Goal: Task Accomplishment & Management: Use online tool/utility

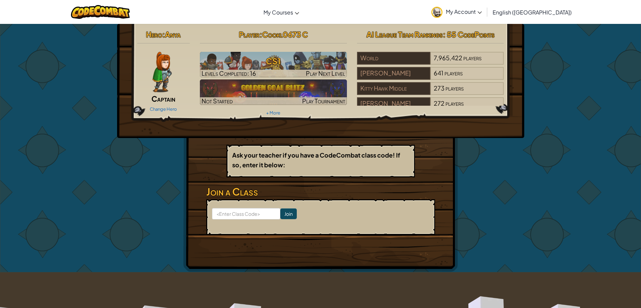
click at [165, 76] on img at bounding box center [161, 72] width 19 height 40
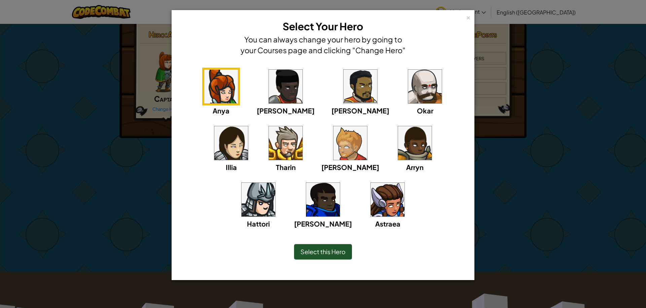
click at [408, 93] on img at bounding box center [425, 87] width 34 height 34
click at [325, 258] on div "Select this Hero" at bounding box center [323, 251] width 58 height 15
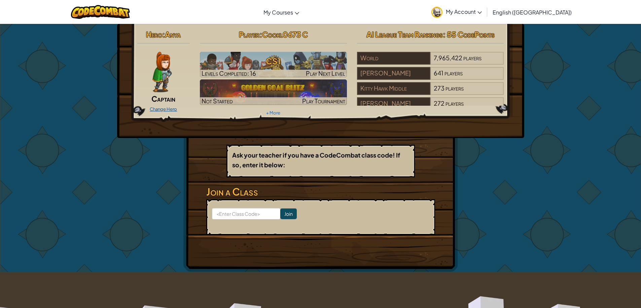
click at [159, 107] on link "Change Hero" at bounding box center [163, 108] width 27 height 5
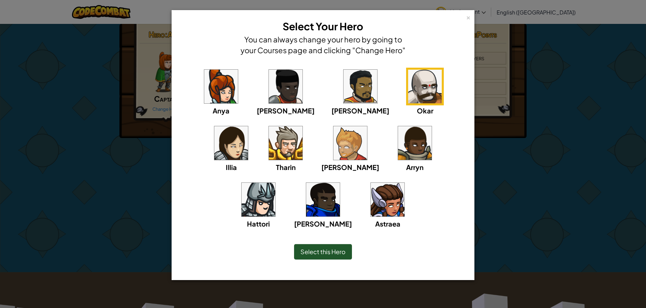
click at [406, 103] on div "Okar" at bounding box center [425, 92] width 38 height 48
click at [408, 99] on img at bounding box center [425, 87] width 34 height 34
click at [306, 249] on span "Select this Hero" at bounding box center [322, 251] width 45 height 8
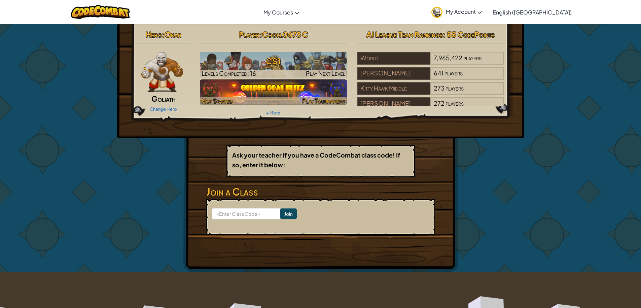
click at [289, 89] on img at bounding box center [273, 92] width 147 height 26
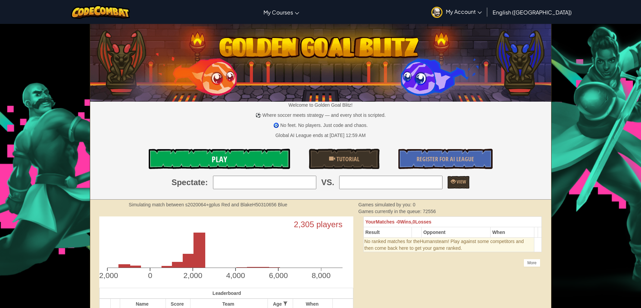
click at [245, 160] on link "Play" at bounding box center [219, 159] width 141 height 20
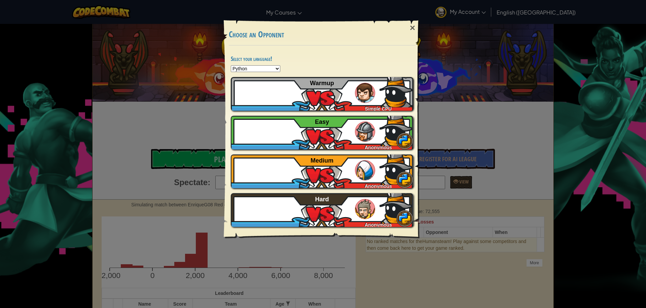
click at [403, 14] on div "× Choose an Opponent Select your language! Python JavaScript CoffeeScript Lua C…" at bounding box center [323, 125] width 202 height 230
click at [413, 27] on div "×" at bounding box center [412, 28] width 15 height 20
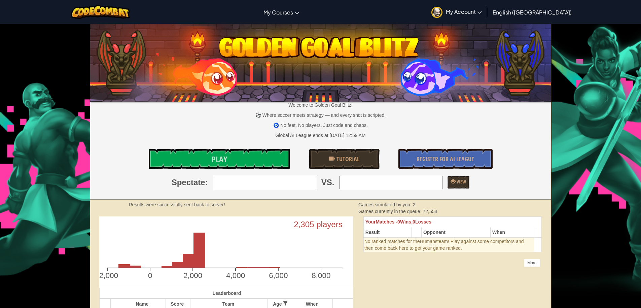
scroll to position [34, 0]
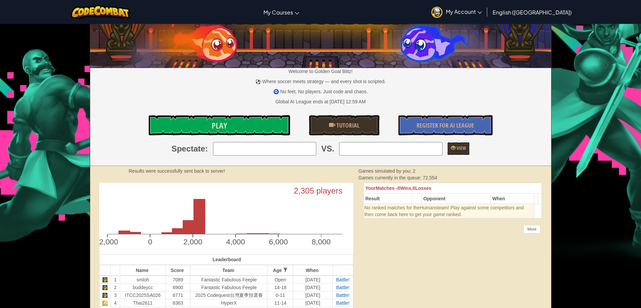
click at [265, 156] on div "Welcome to Golden Goal Blitz! ⚽ Where soccer meets strategy — and every shot is…" at bounding box center [320, 78] width 461 height 175
click at [267, 152] on input "search" at bounding box center [264, 148] width 103 height 13
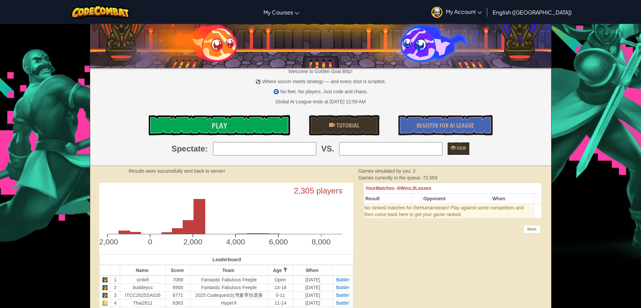
click at [245, 84] on p "⚽ Where soccer meets strategy — and every shot is scripted." at bounding box center [320, 81] width 461 height 7
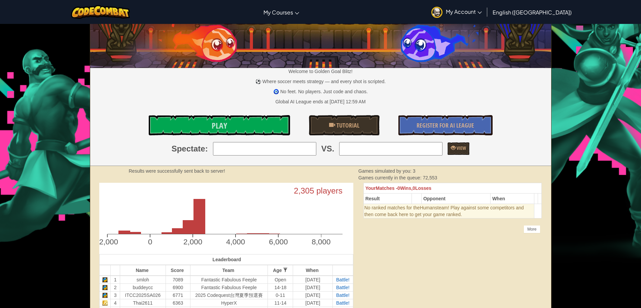
click at [373, 146] on input "search" at bounding box center [390, 148] width 103 height 13
click at [275, 170] on strong "Simulating match between VotingWool Red and 68a3a4a309180535965a3184 Blue" at bounding box center [216, 170] width 174 height 5
click at [266, 155] on input "search" at bounding box center [264, 148] width 103 height 13
type input "7: ℭ𝔥𝔦𝔯𝔬𝔫"
click at [378, 157] on div "Welcome to Golden Goal Blitz! ⚽ Where soccer meets strategy — and every shot is…" at bounding box center [320, 78] width 461 height 175
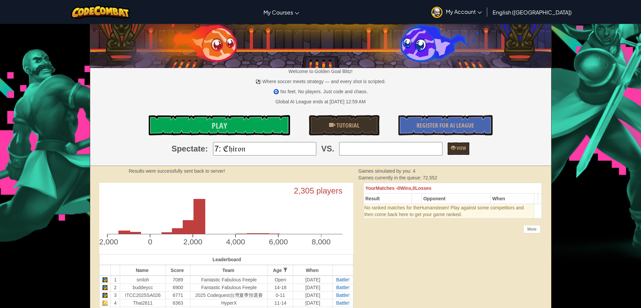
click at [377, 151] on input "search" at bounding box center [390, 148] width 103 height 13
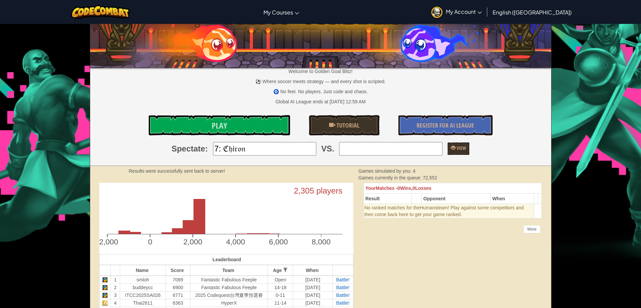
type input "3: ITCC2025SA026"
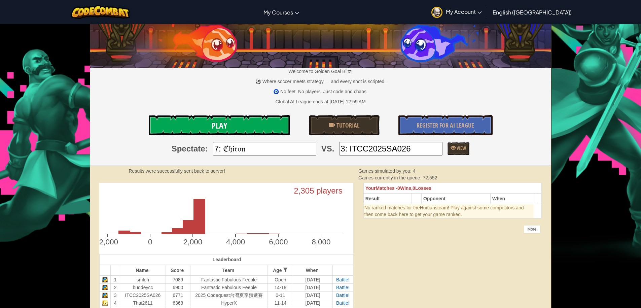
click at [198, 131] on link "Play" at bounding box center [219, 125] width 141 height 20
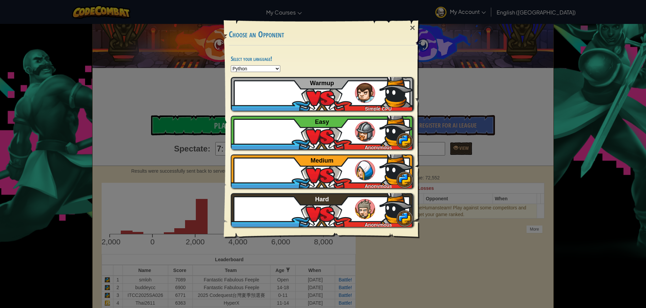
click at [434, 54] on div "× Choose an Opponent Select your language! Python JavaScript CoffeeScript Lua C…" at bounding box center [323, 154] width 646 height 308
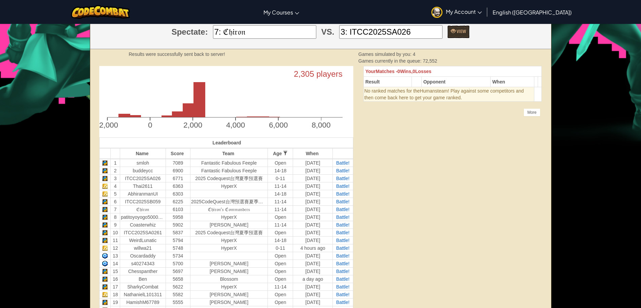
scroll to position [168, 0]
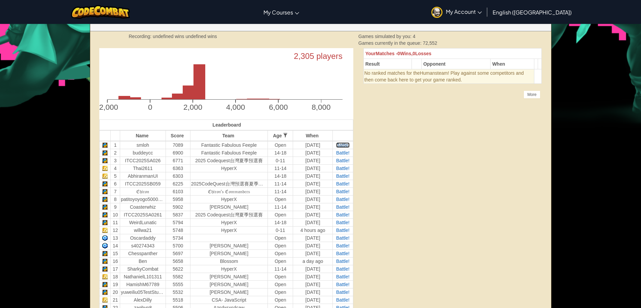
click at [340, 146] on span "Battle!" at bounding box center [342, 144] width 13 height 5
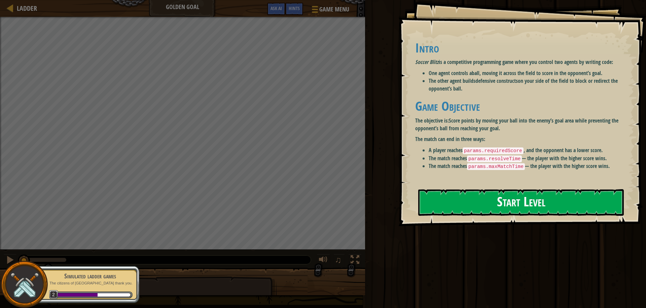
click at [436, 201] on button "Start Level" at bounding box center [520, 202] width 205 height 27
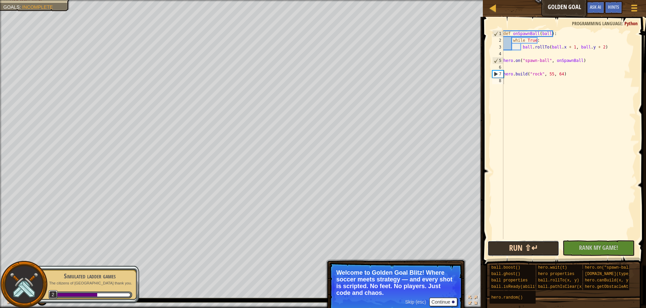
click at [551, 246] on button "Run ⇧↵" at bounding box center [523, 247] width 72 height 15
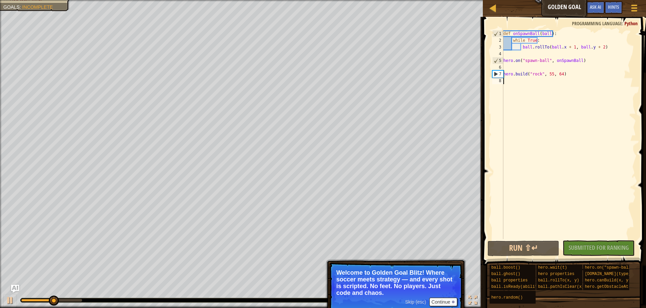
click at [535, 81] on div "def onSpawnBall ( ball ) : while True : ball . rollTo ( ball . x + 1 , ball . y…" at bounding box center [569, 141] width 134 height 222
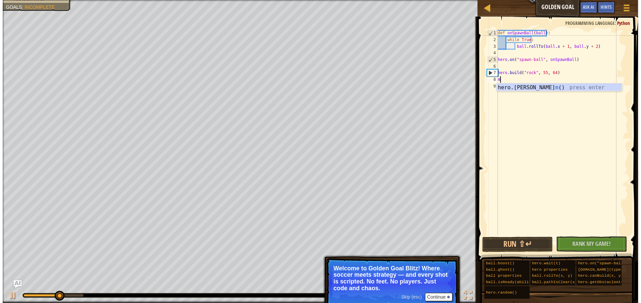
scroll to position [3, 0]
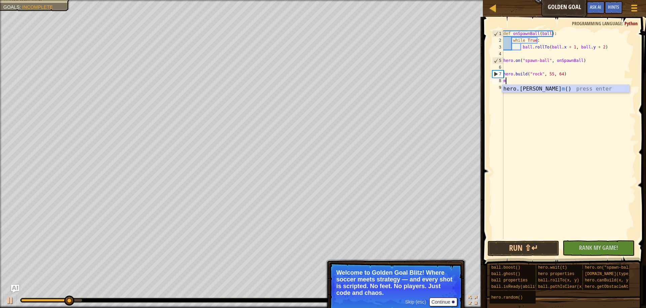
type textarea "m"
click at [451, 301] on button "Continue" at bounding box center [443, 301] width 28 height 9
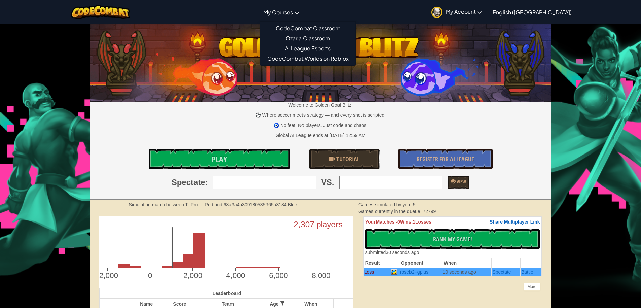
click at [301, 17] on link "My Courses" at bounding box center [281, 12] width 42 height 18
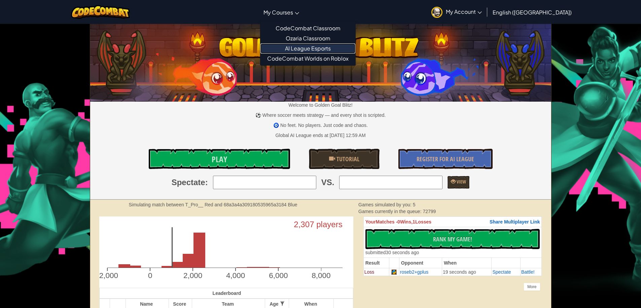
click at [320, 49] on link "AI League Esports" at bounding box center [307, 48] width 95 height 10
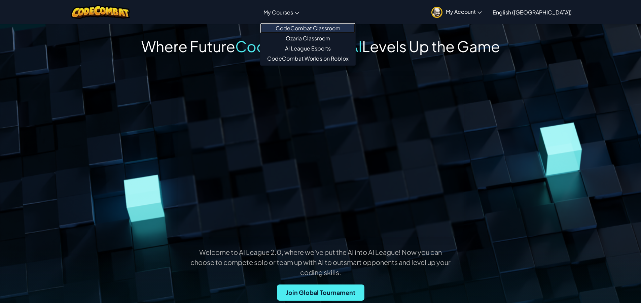
click at [302, 28] on link "CodeCombat Classroom" at bounding box center [307, 28] width 95 height 10
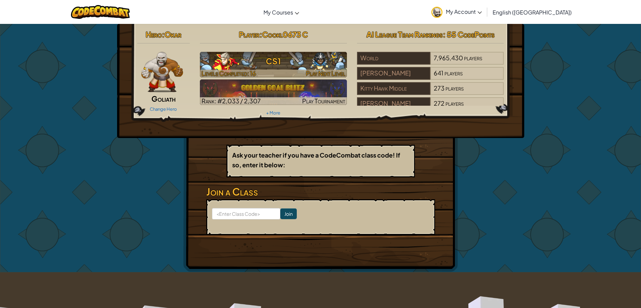
click at [322, 70] on span "Play Next Level" at bounding box center [325, 73] width 39 height 8
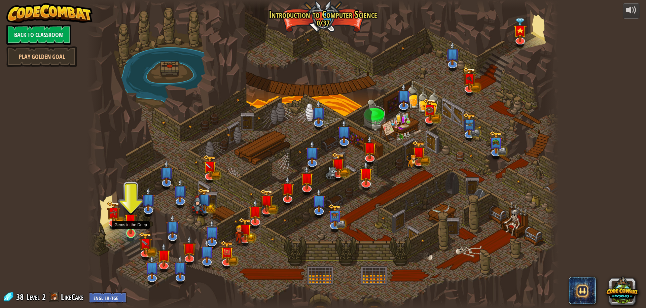
click at [128, 227] on img at bounding box center [130, 219] width 12 height 29
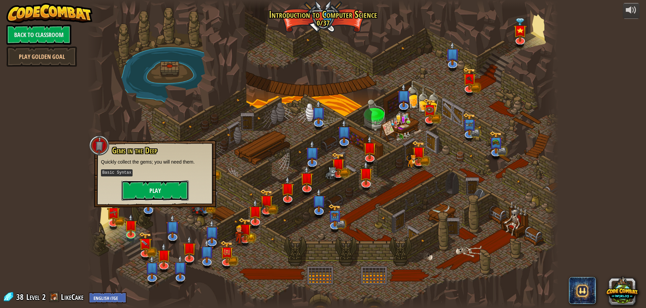
click at [142, 195] on button "Play" at bounding box center [154, 190] width 67 height 20
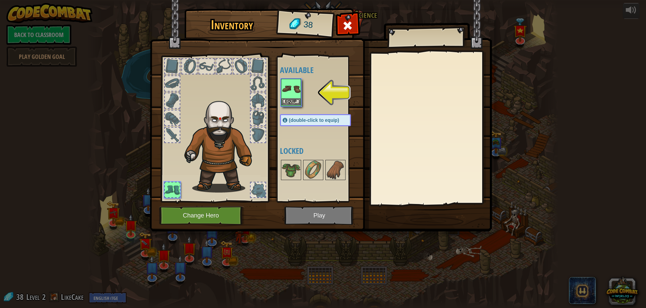
click at [290, 97] on img at bounding box center [290, 88] width 19 height 19
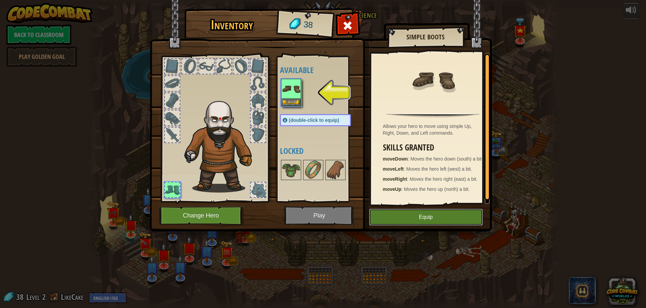
click at [460, 222] on button "Equip" at bounding box center [426, 216] width 114 height 17
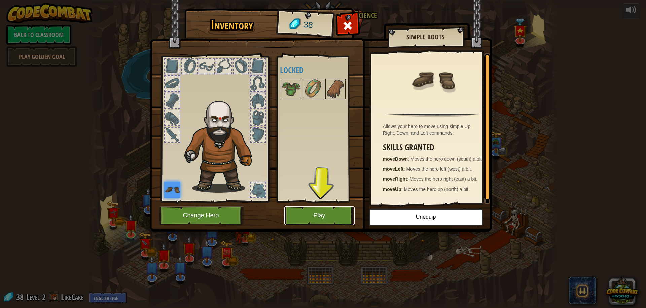
click at [316, 214] on button "Play" at bounding box center [319, 215] width 70 height 18
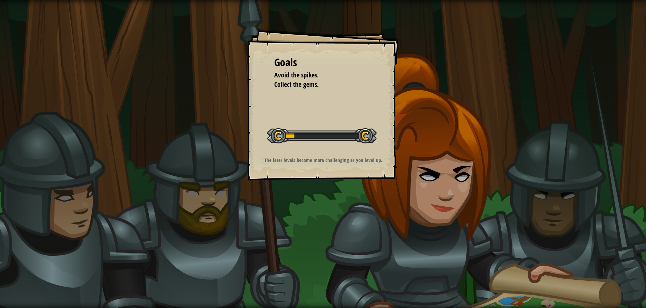
click at [301, 154] on div "Goals Avoid the spikes. Collect the gems. Start Level Error loading from server…" at bounding box center [322, 104] width 151 height 151
click at [331, 78] on li "Avoid the spikes." at bounding box center [318, 75] width 104 height 10
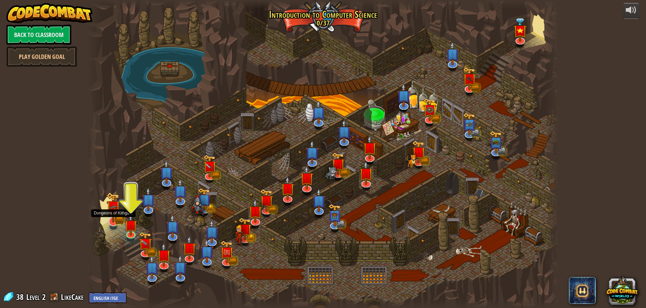
click at [115, 216] on img at bounding box center [113, 207] width 14 height 30
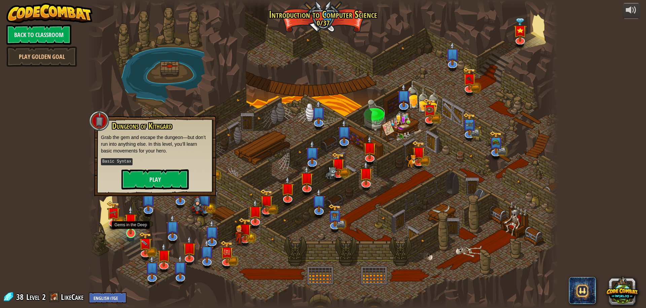
click at [125, 223] on img at bounding box center [130, 219] width 12 height 29
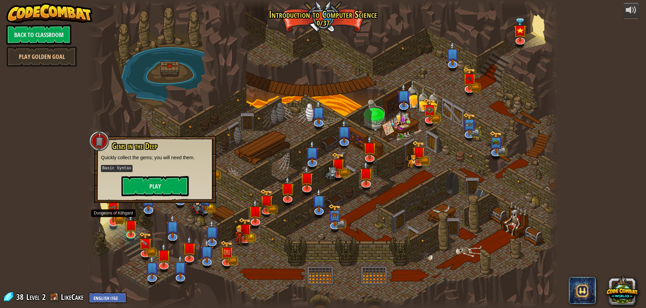
click at [113, 212] on img at bounding box center [113, 207] width 8 height 8
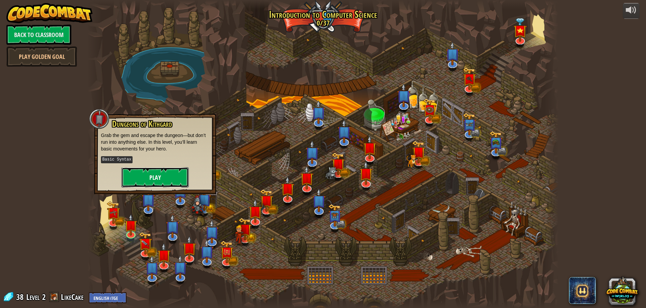
click at [157, 175] on button "Play" at bounding box center [154, 177] width 67 height 20
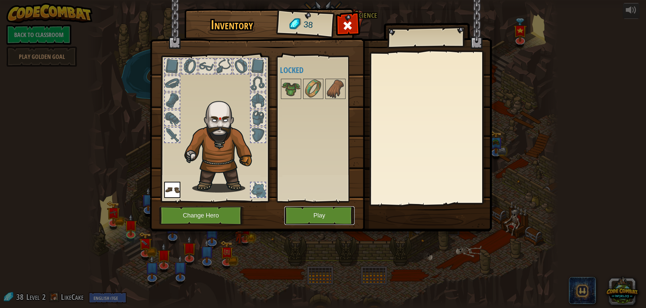
click at [317, 216] on button "Play" at bounding box center [319, 215] width 70 height 18
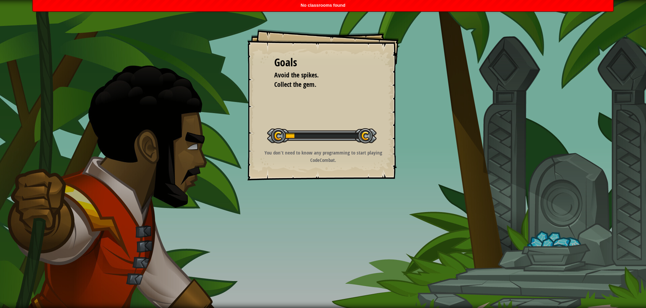
click at [384, 145] on div "Goals Avoid the spikes. Collect the gem. Start Level Error loading from server.…" at bounding box center [322, 104] width 151 height 151
drag, startPoint x: 359, startPoint y: 138, endPoint x: 195, endPoint y: 74, distance: 175.4
click at [220, 96] on div "Goals Avoid the spikes. Collect the gem. Start Level Error loading from server.…" at bounding box center [323, 154] width 646 height 308
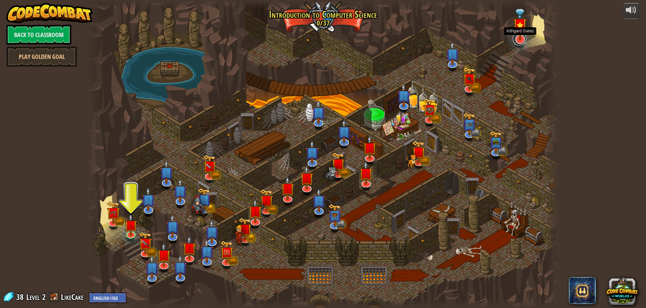
click at [518, 42] on link at bounding box center [518, 38] width 13 height 13
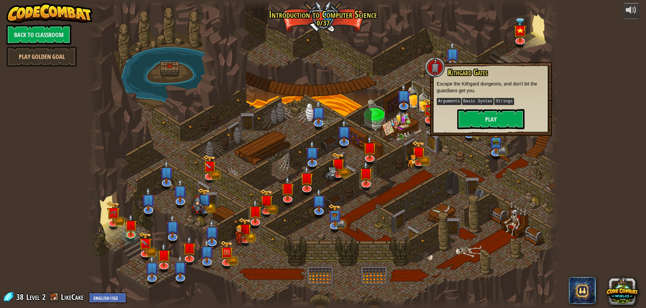
drag, startPoint x: 226, startPoint y: 33, endPoint x: 77, endPoint y: 37, distance: 148.7
click at [225, 33] on div at bounding box center [322, 154] width 471 height 308
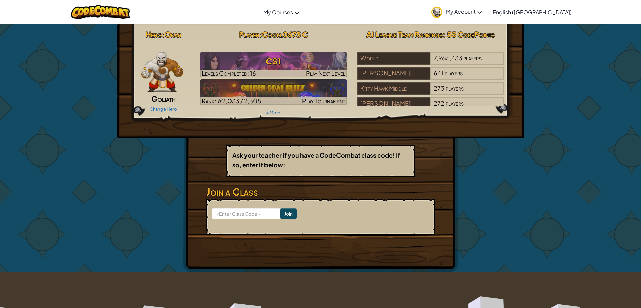
click at [178, 135] on div "Hero : Okar Goliath Change Hero Player : Cookl0673 C CS1 Levels Completed: 16 P…" at bounding box center [320, 81] width 407 height 114
click at [418, 73] on div "Judson Isd" at bounding box center [393, 73] width 73 height 13
click at [254, 209] on input at bounding box center [246, 213] width 68 height 11
click at [201, 138] on div "Hero : Okar Goliath Change Hero Player : Cookl0673 C CS1 Levels Completed: 16 P…" at bounding box center [320, 148] width 274 height 248
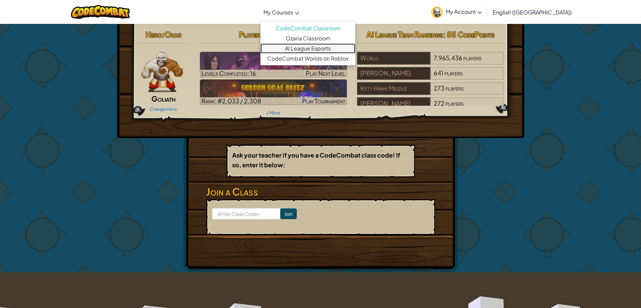
click at [316, 47] on link "AI League Esports" at bounding box center [307, 48] width 95 height 10
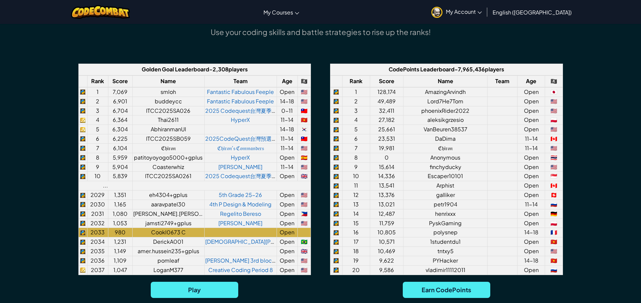
scroll to position [572, 0]
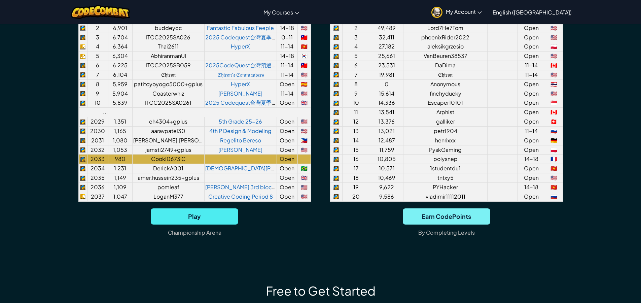
click at [476, 220] on span "Earn CodePoints" at bounding box center [446, 216] width 87 height 16
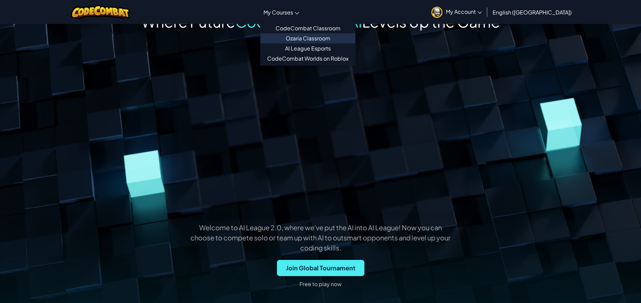
scroll to position [0, 3]
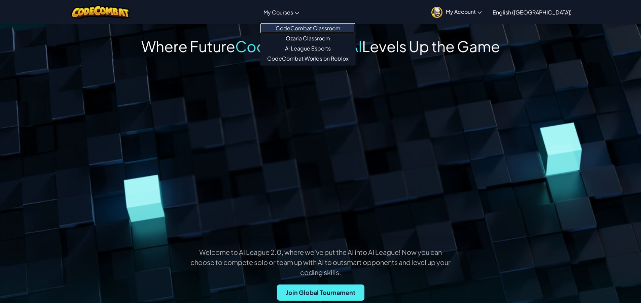
click at [300, 30] on link "CodeCombat Classroom" at bounding box center [307, 28] width 95 height 10
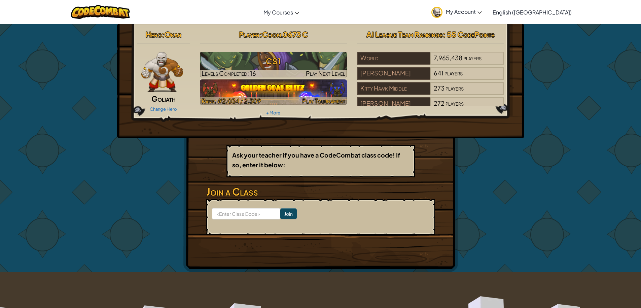
click at [286, 89] on img at bounding box center [273, 92] width 147 height 26
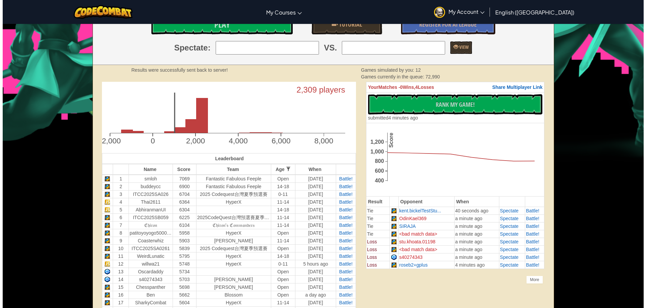
scroll to position [67, 0]
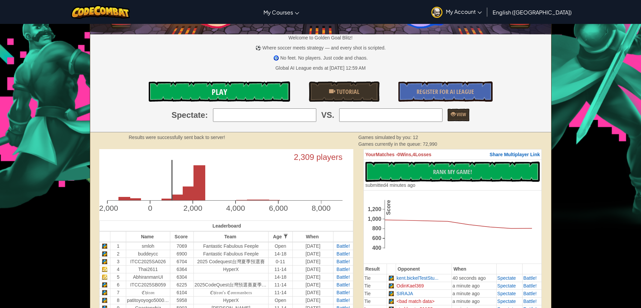
click at [232, 98] on link "Play" at bounding box center [219, 91] width 141 height 20
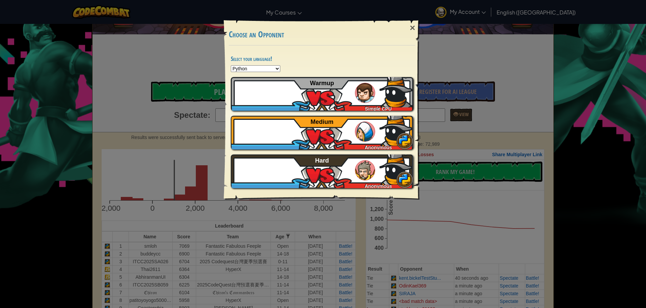
click at [105, 82] on div "× Choose an Opponent Select your language! Python JavaScript CoffeeScript Lua C…" at bounding box center [323, 154] width 646 height 308
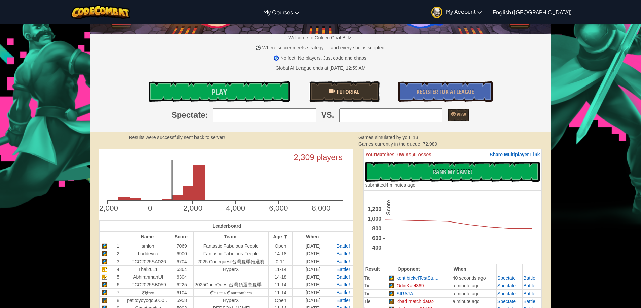
click at [327, 82] on link "Tutorial" at bounding box center [344, 91] width 71 height 20
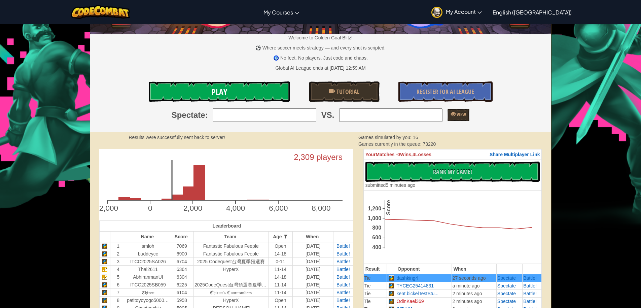
click at [203, 97] on link "Play" at bounding box center [219, 91] width 141 height 20
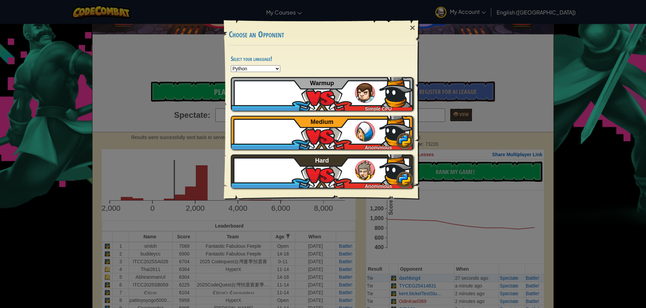
drag, startPoint x: 339, startPoint y: 87, endPoint x: 291, endPoint y: 68, distance: 52.3
click at [312, 68] on div "Python JavaScript CoffeeScript Lua C++ Java (Experimental)" at bounding box center [322, 68] width 182 height 7
click at [252, 67] on select "Python JavaScript CoffeeScript Lua C++ Java (Experimental)" at bounding box center [255, 68] width 49 height 7
click at [300, 71] on div "Python JavaScript CoffeeScript Lua C++ Java (Experimental)" at bounding box center [322, 68] width 182 height 7
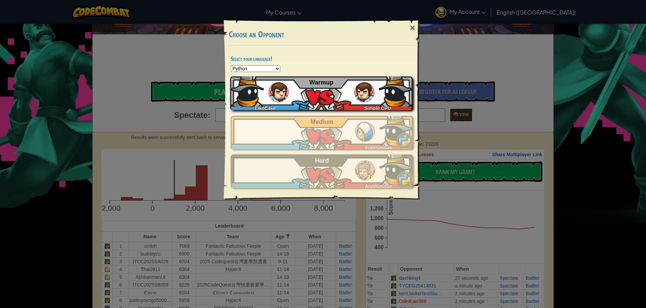
click at [289, 95] on div "LikeCake Simple CPU Warmup" at bounding box center [321, 93] width 182 height 34
